Goal: Task Accomplishment & Management: Complete application form

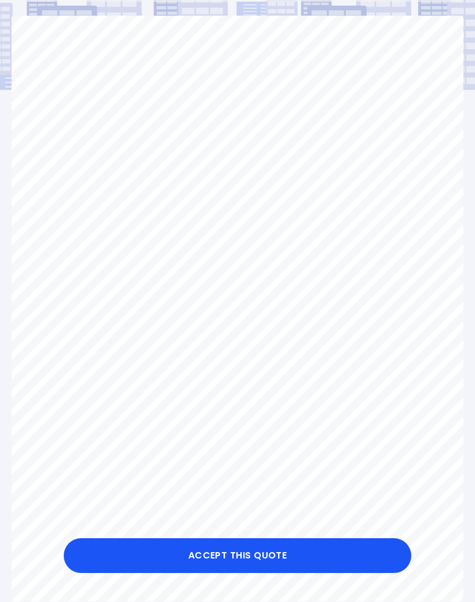
scroll to position [73, 0]
click at [201, 573] on button "Accept this Quote" at bounding box center [238, 555] width 348 height 35
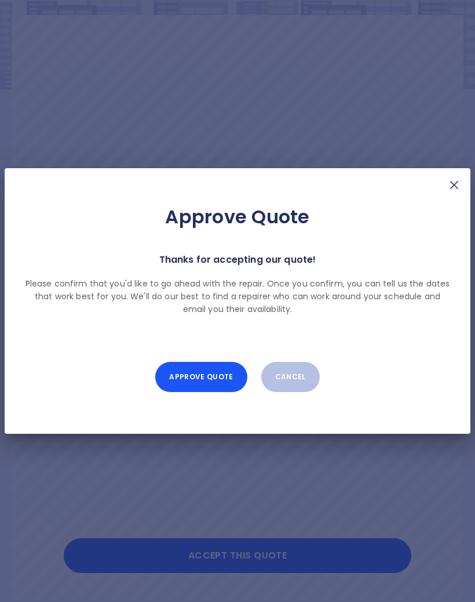
click at [198, 392] on button "Approve Quote" at bounding box center [201, 377] width 92 height 30
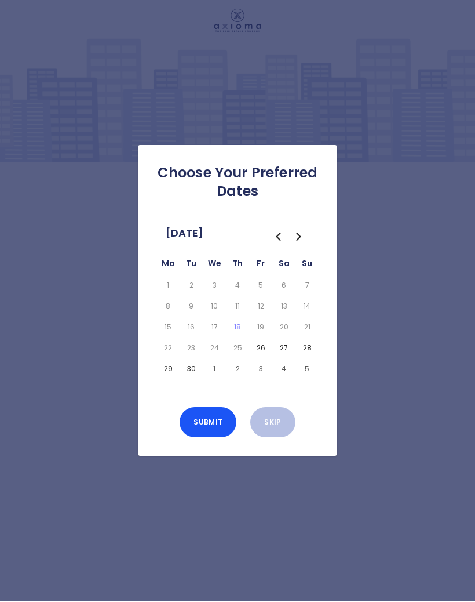
click at [277, 357] on button "27" at bounding box center [284, 348] width 19 height 16
click at [163, 377] on button "29" at bounding box center [168, 369] width 19 height 16
click at [278, 357] on button "27" at bounding box center [284, 348] width 19 height 16
click at [194, 438] on button "Submit" at bounding box center [208, 423] width 57 height 30
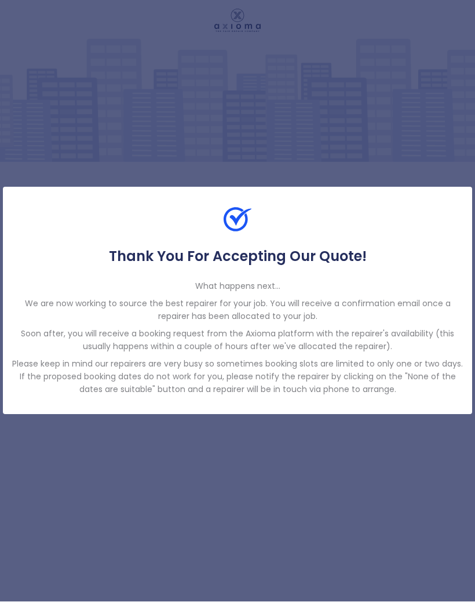
click at [154, 522] on div "Thank You For Accepting Our Quote! What happens next... We are now working to s…" at bounding box center [237, 301] width 475 height 602
click at [410, 353] on p "Soon after, you will receive a booking request from the Axioma platform with th…" at bounding box center [237, 341] width 451 height 26
